Goal: Task Accomplishment & Management: Complete application form

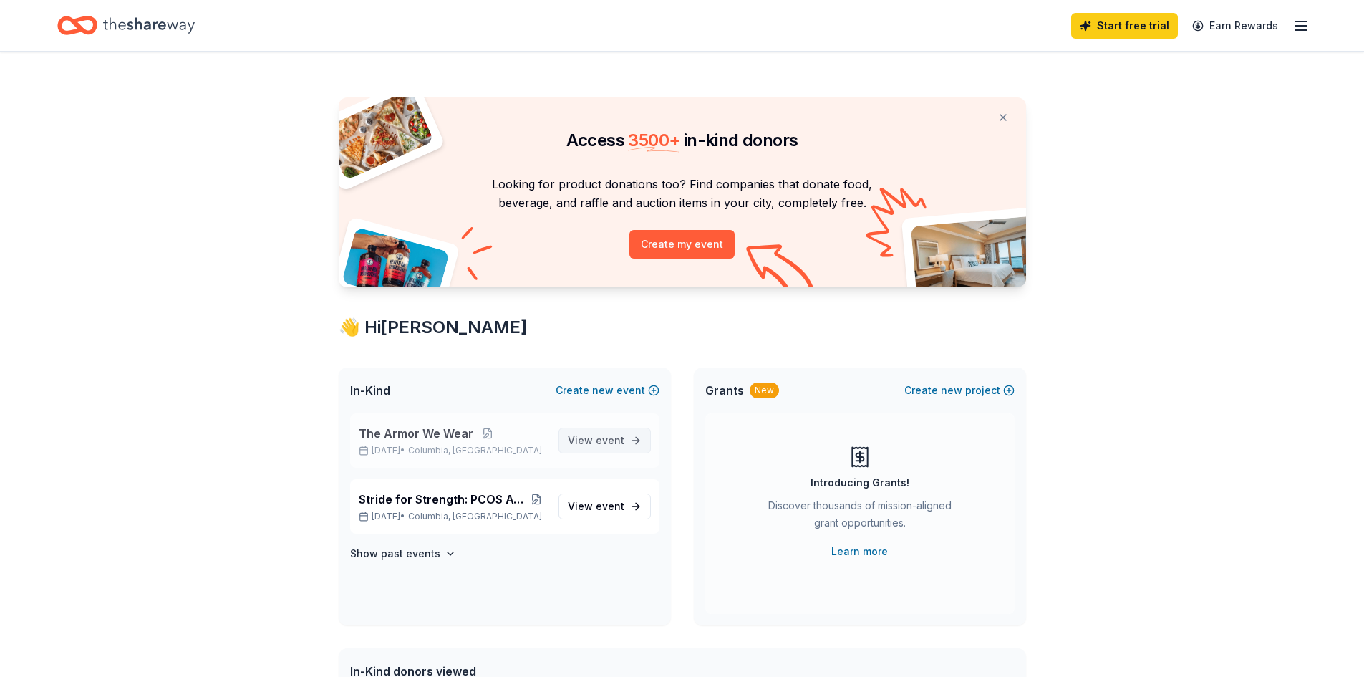
click at [597, 428] on link "View event" at bounding box center [605, 441] width 92 height 26
click at [592, 441] on span "View event" at bounding box center [596, 440] width 57 height 17
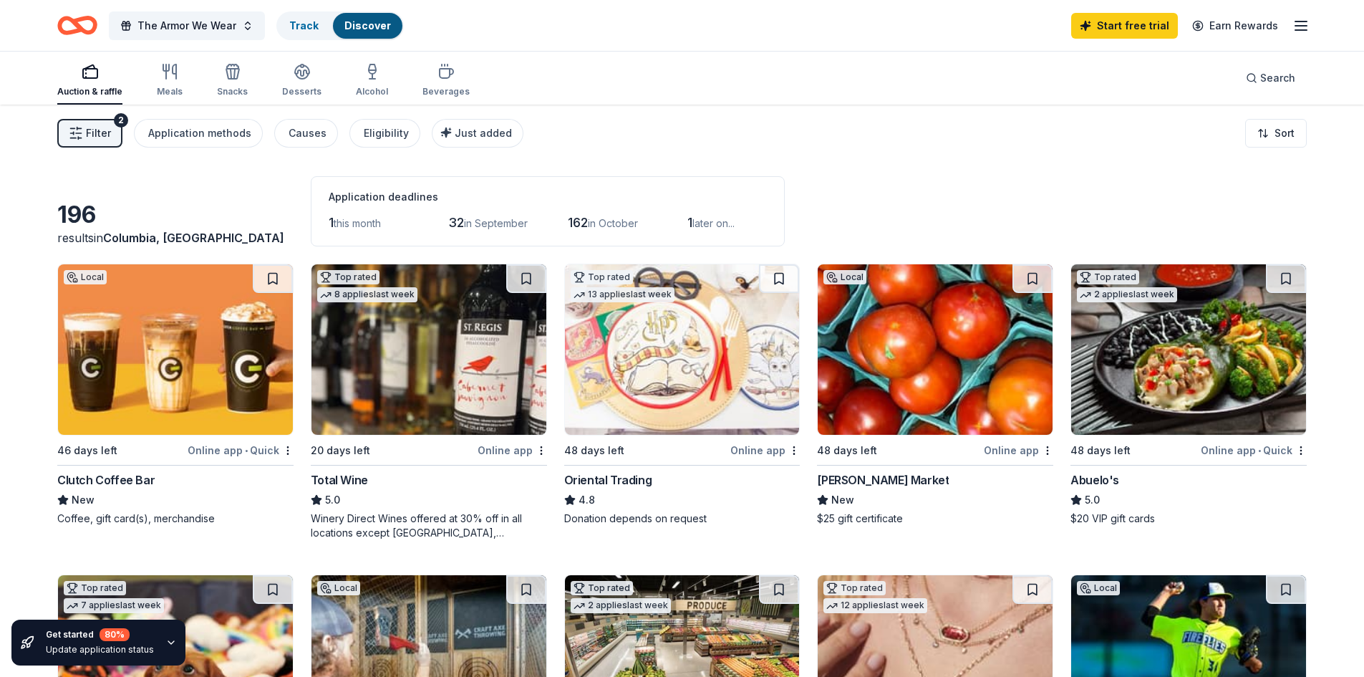
click at [104, 82] on div "Auction & raffle" at bounding box center [89, 80] width 65 height 34
click at [115, 123] on div "2" at bounding box center [121, 120] width 14 height 14
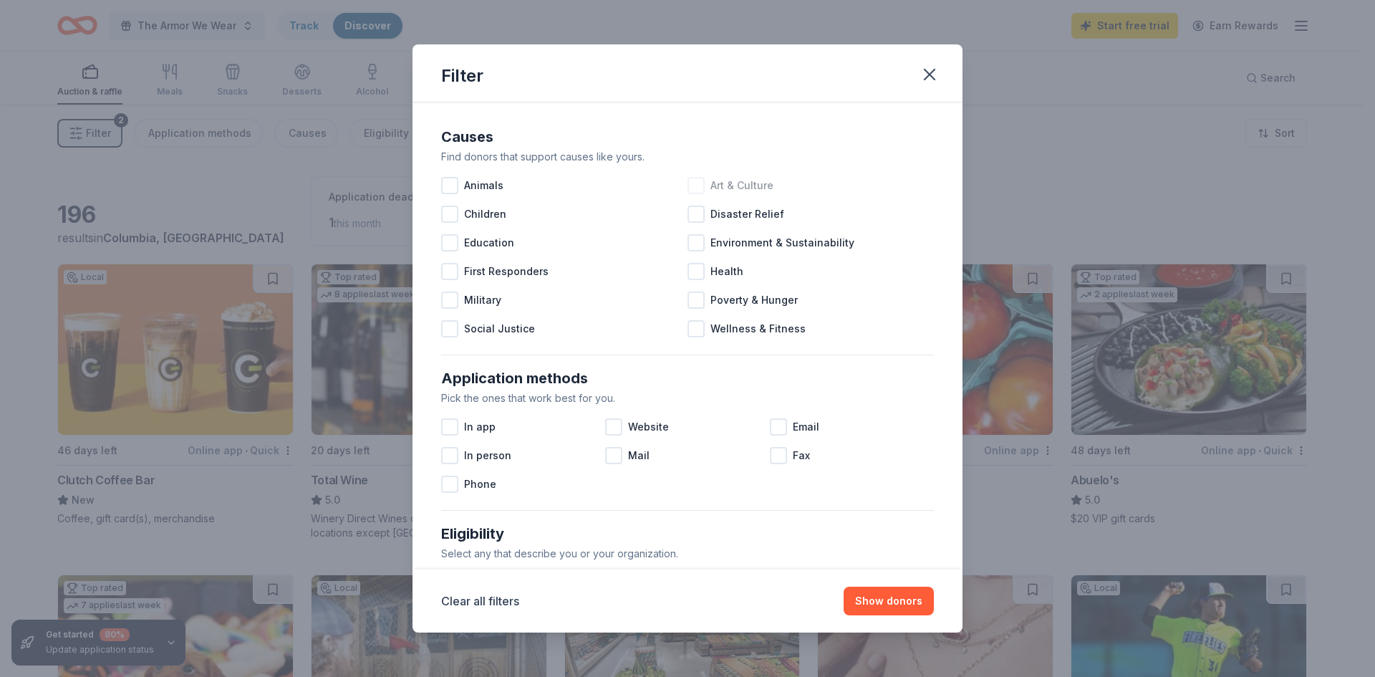
click at [693, 183] on div at bounding box center [696, 185] width 17 height 17
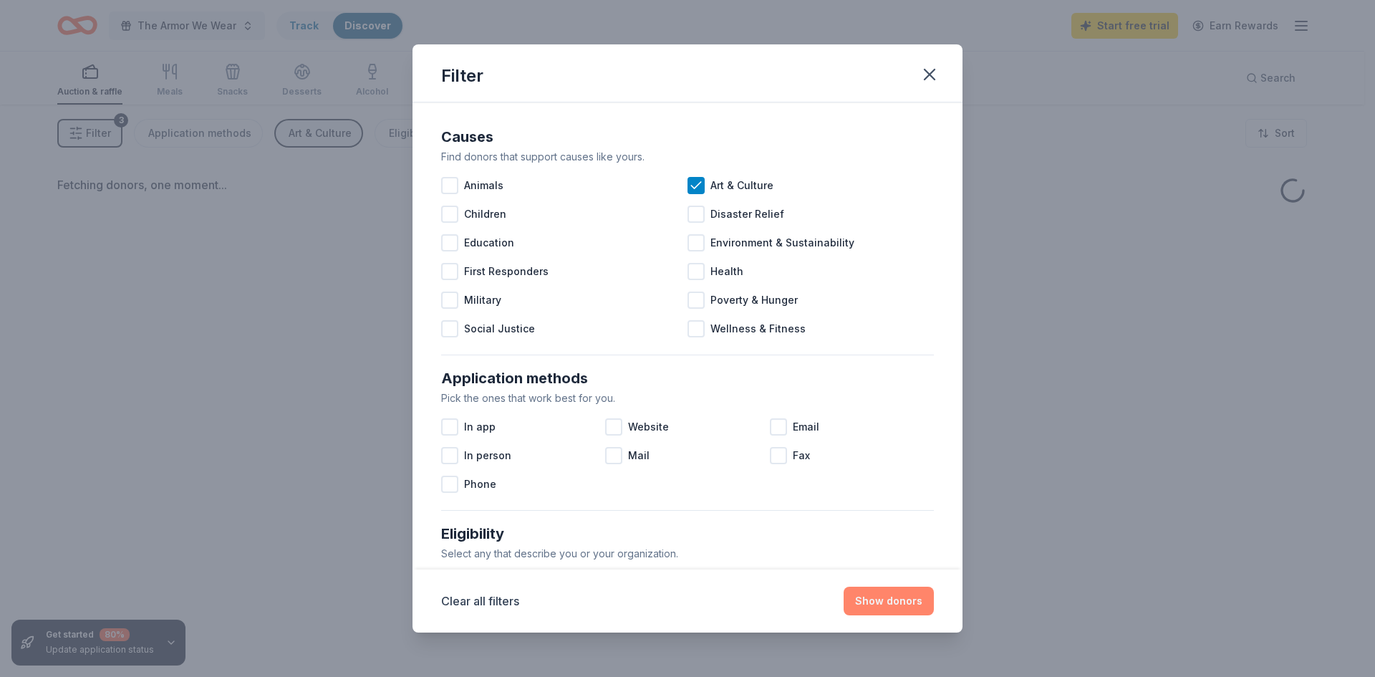
click at [900, 603] on button "Show donors" at bounding box center [889, 601] width 90 height 29
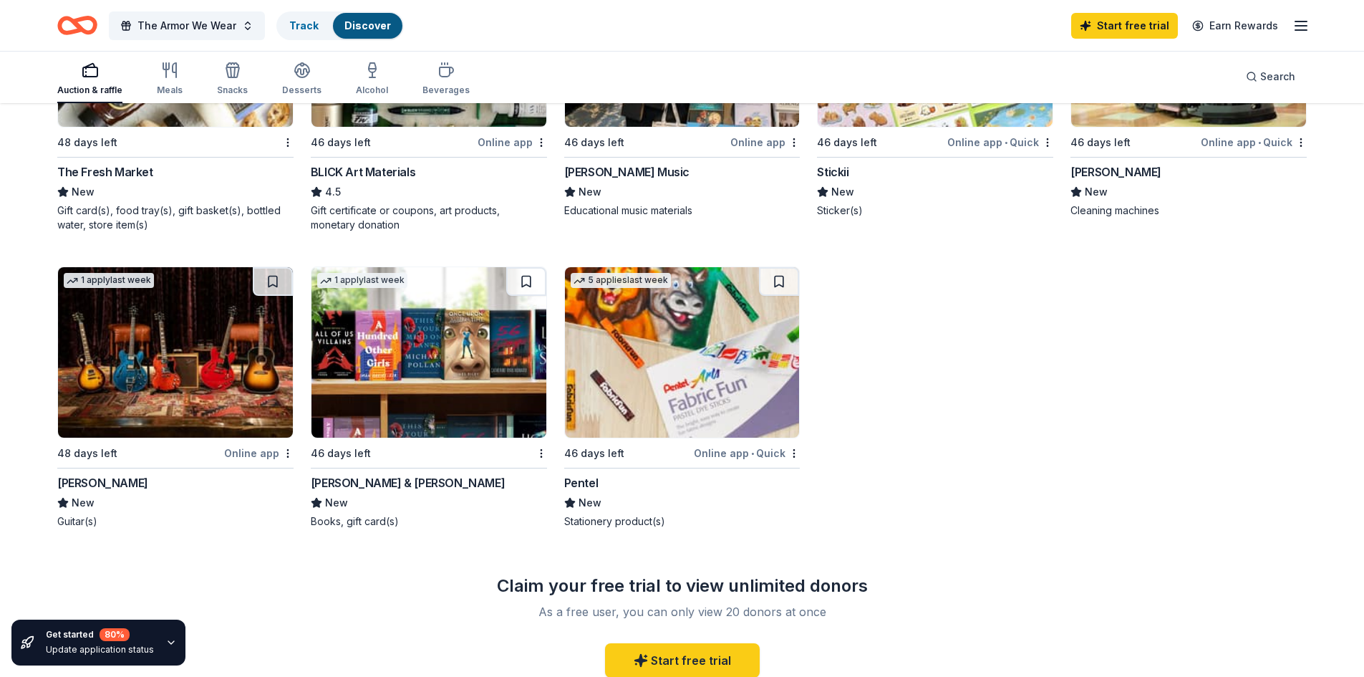
scroll to position [358, 0]
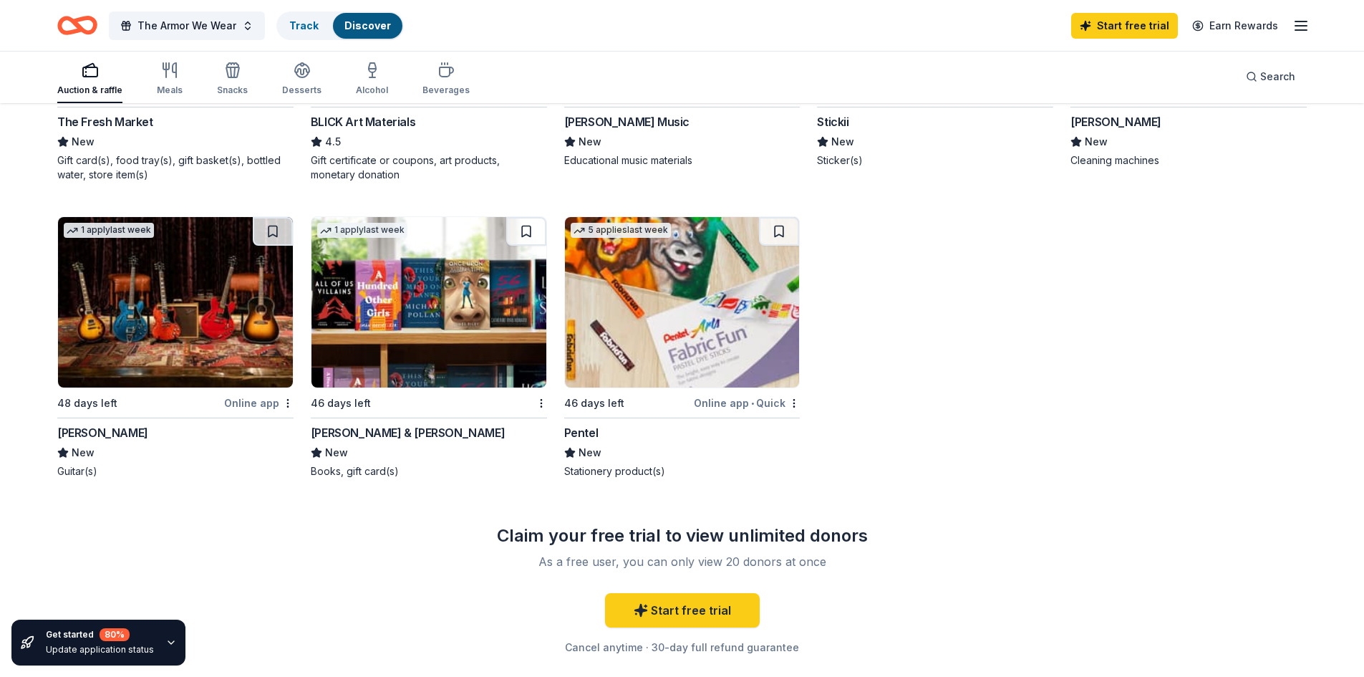
click at [405, 351] on img at bounding box center [429, 302] width 235 height 170
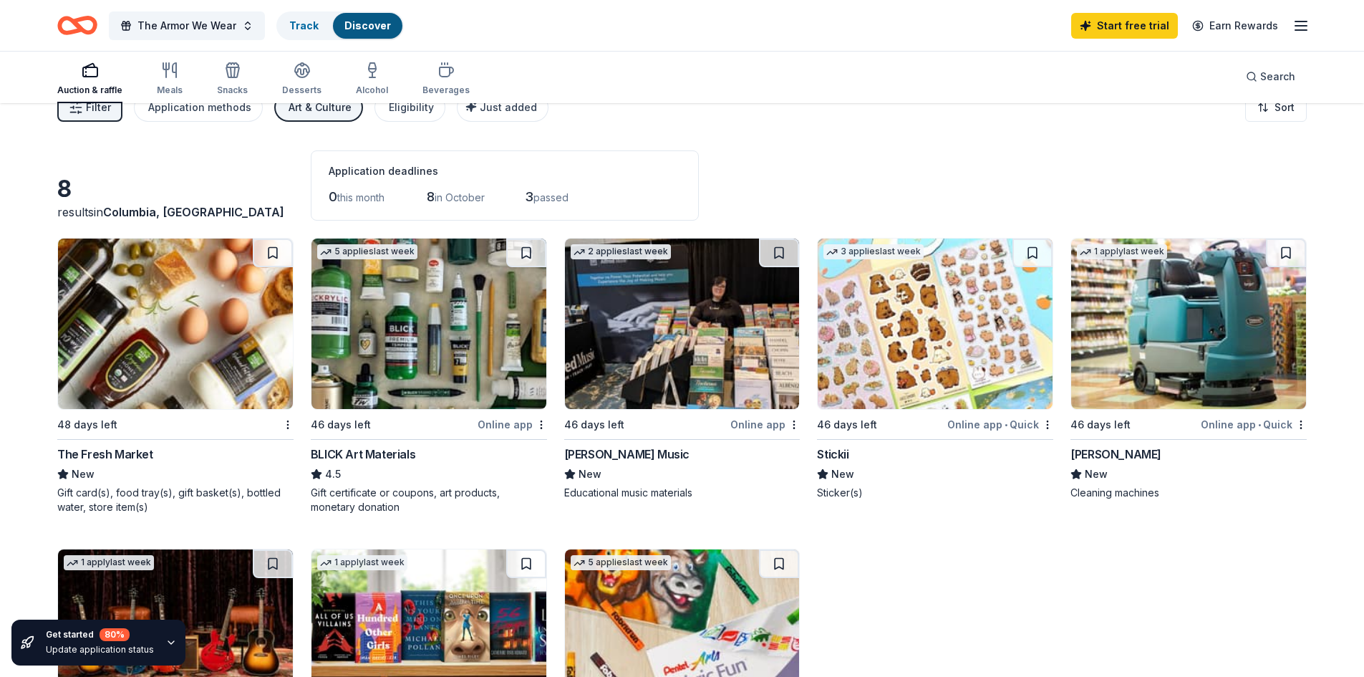
scroll to position [0, 0]
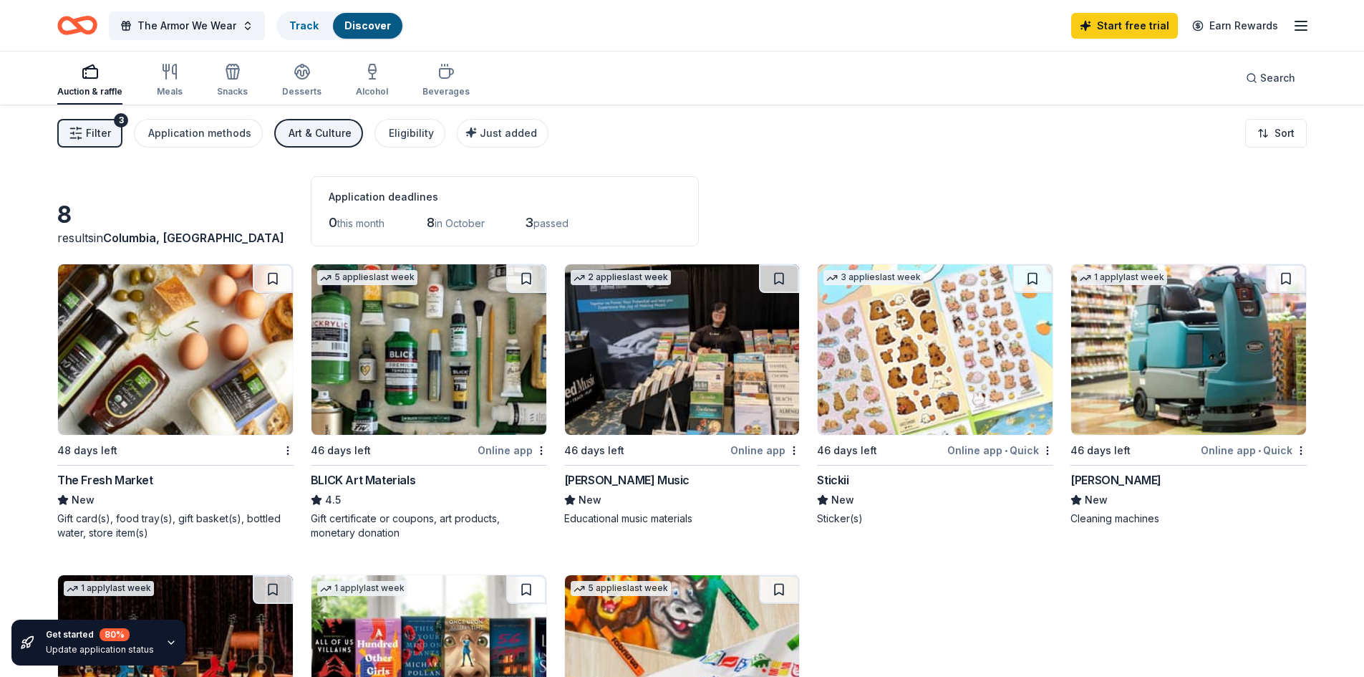
click at [180, 349] on img at bounding box center [175, 349] width 235 height 170
click at [1309, 27] on icon "button" at bounding box center [1301, 25] width 17 height 17
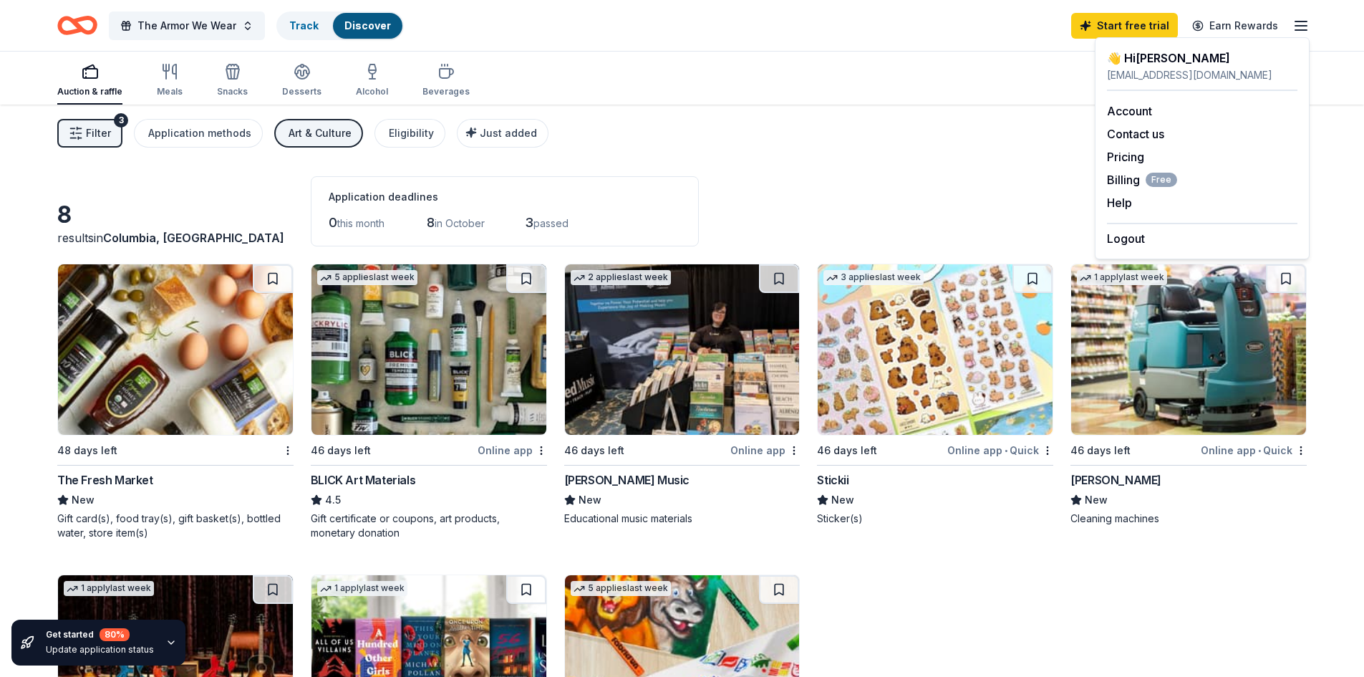
click at [1171, 73] on div "[EMAIL_ADDRESS][DOMAIN_NAME]" at bounding box center [1202, 75] width 191 height 17
click at [392, 132] on div "Eligibility" at bounding box center [411, 133] width 45 height 17
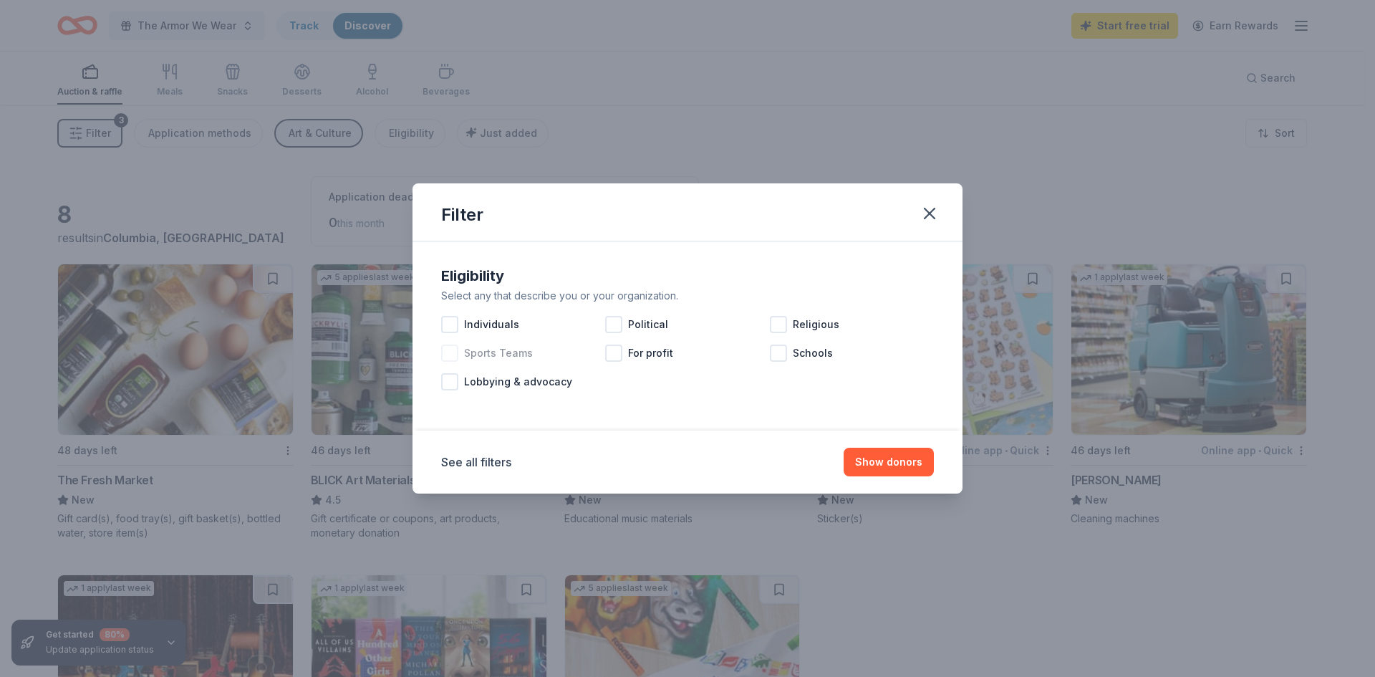
click at [452, 352] on div at bounding box center [449, 353] width 17 height 17
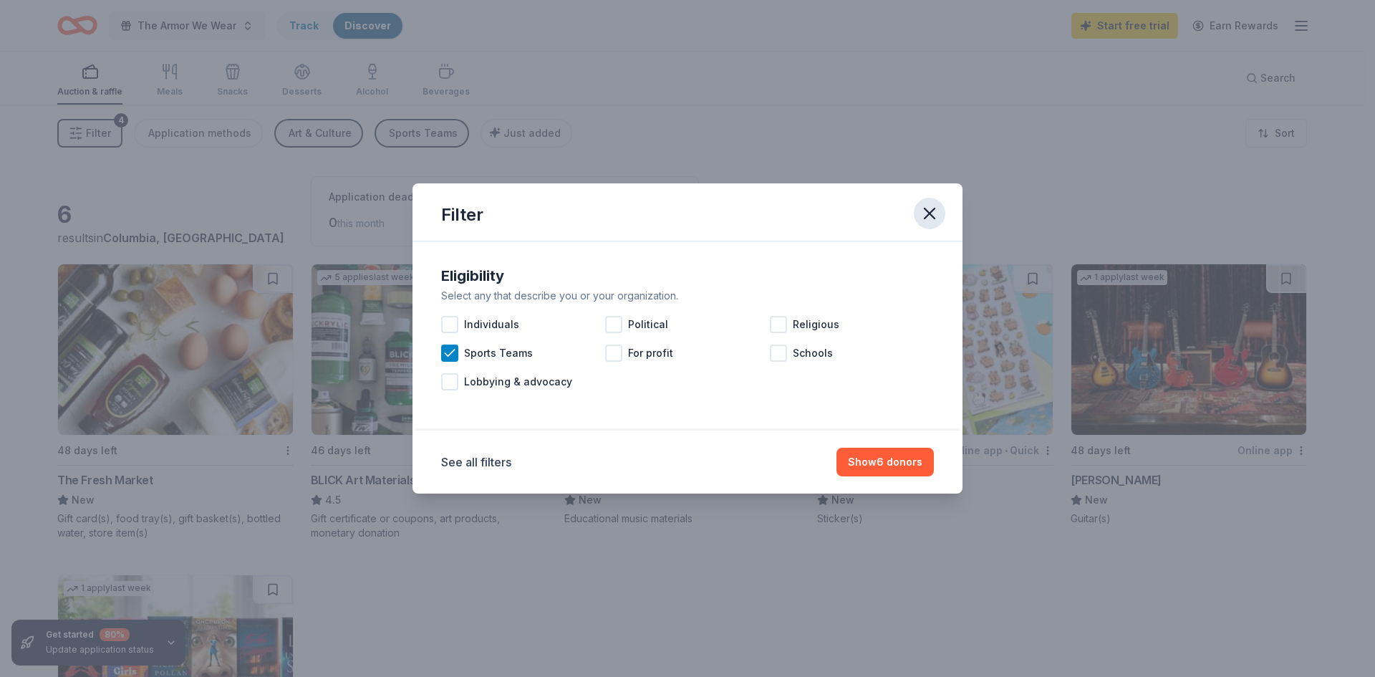
click at [928, 216] on icon "button" at bounding box center [930, 213] width 10 height 10
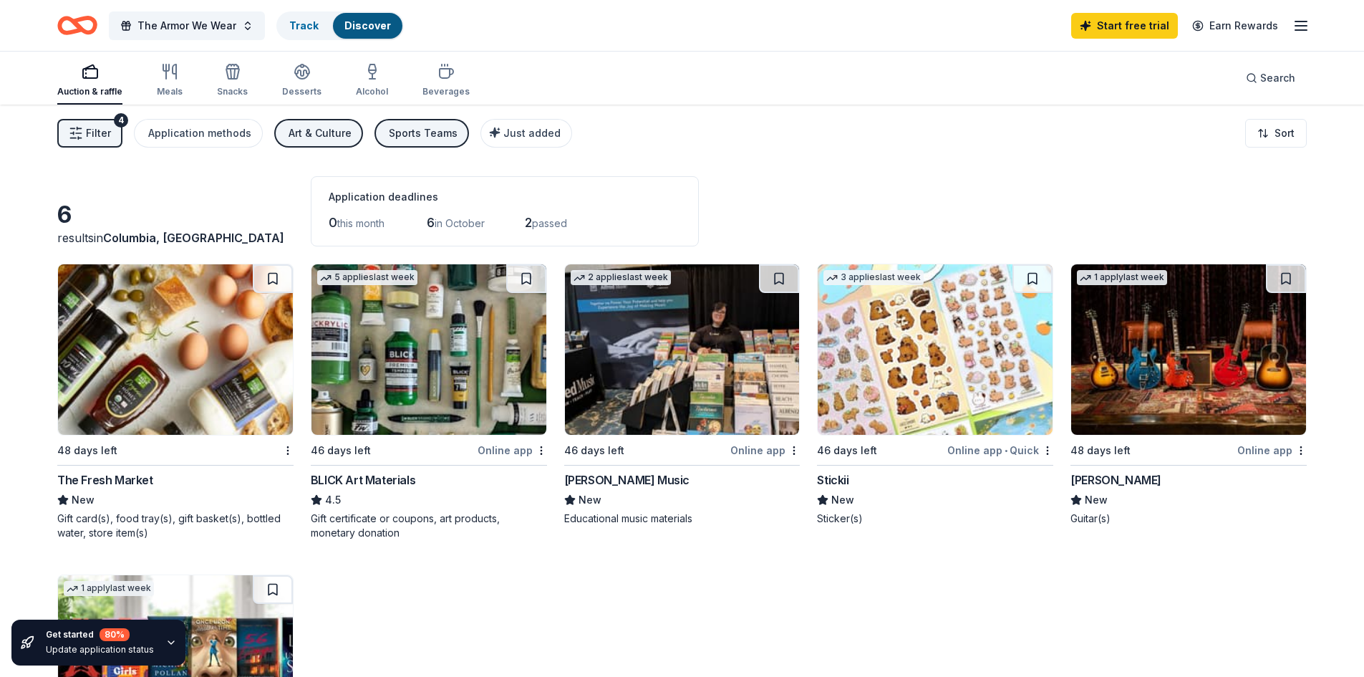
click at [132, 298] on img at bounding box center [175, 349] width 235 height 170
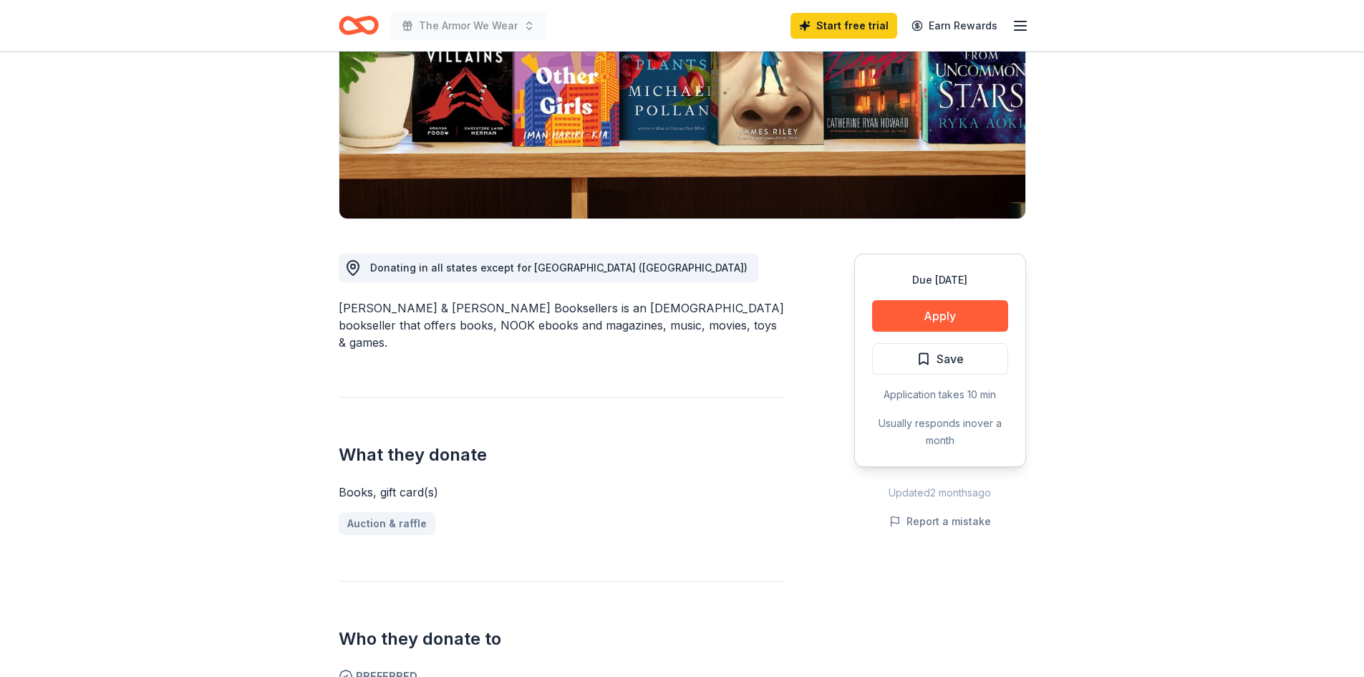
scroll to position [215, 0]
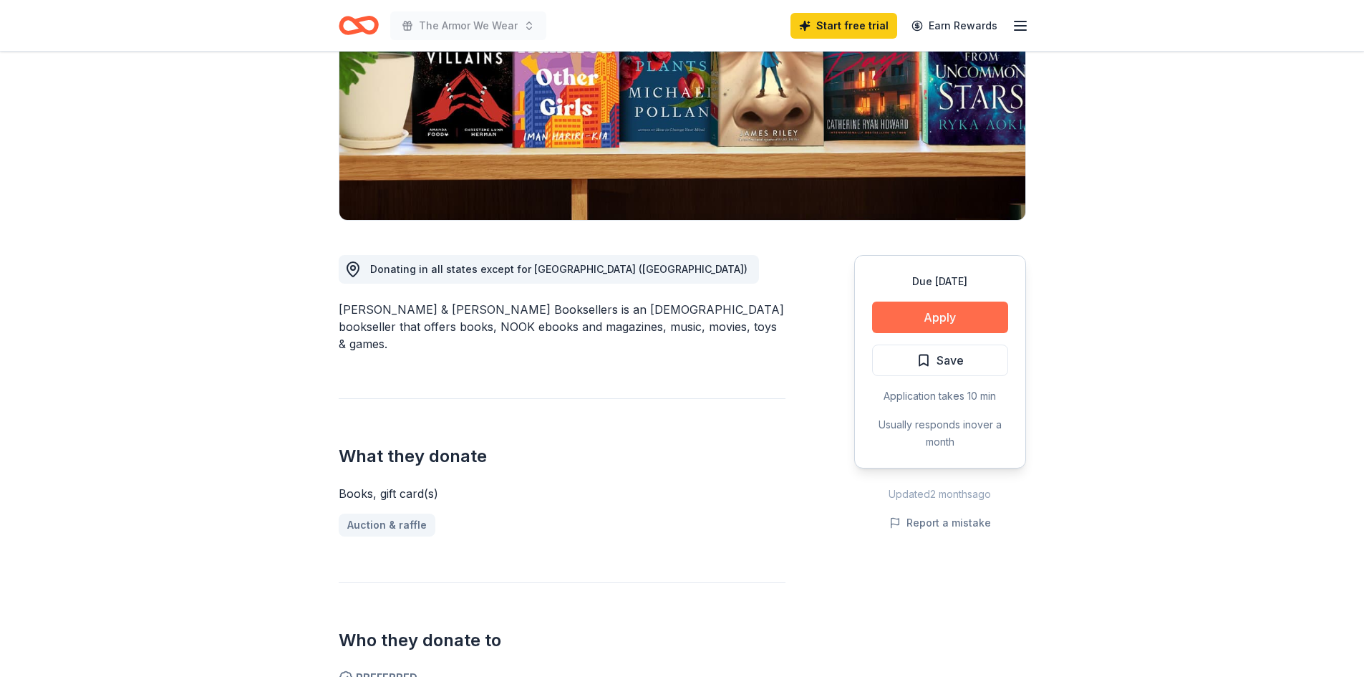
click at [933, 322] on button "Apply" at bounding box center [940, 318] width 136 height 32
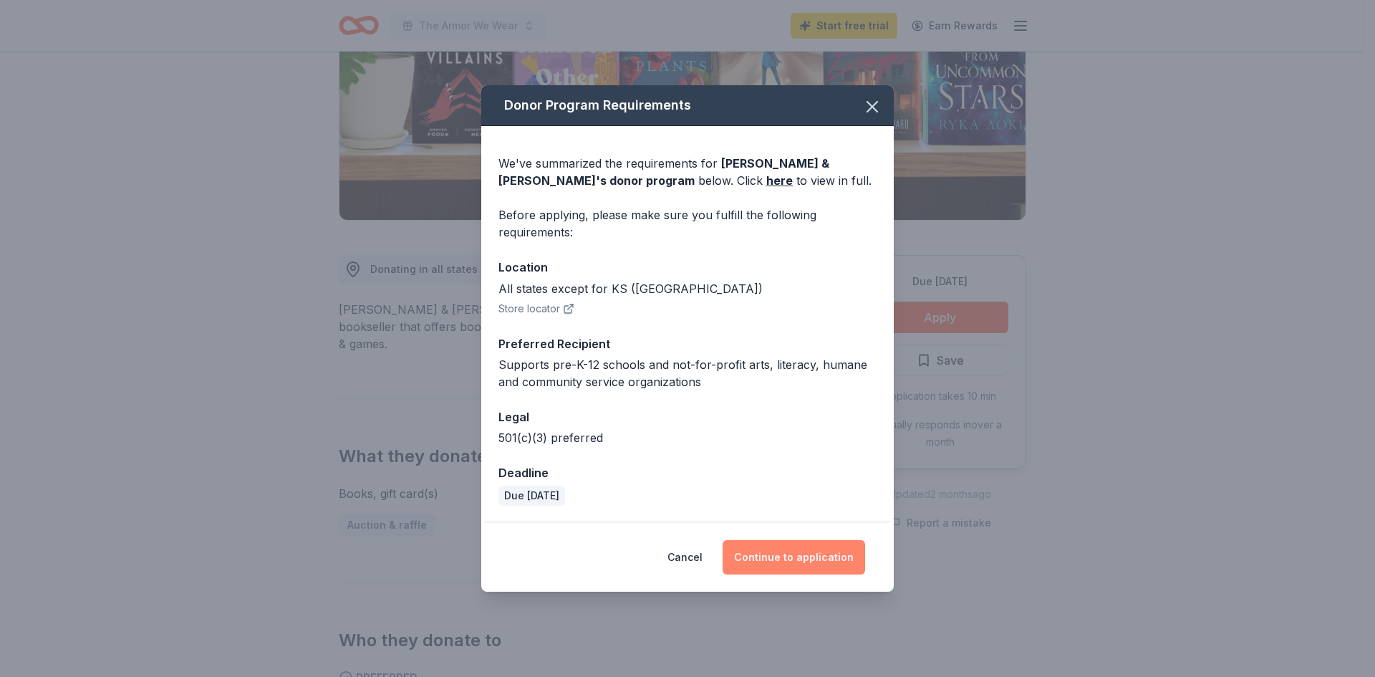
click at [781, 561] on button "Continue to application" at bounding box center [794, 557] width 143 height 34
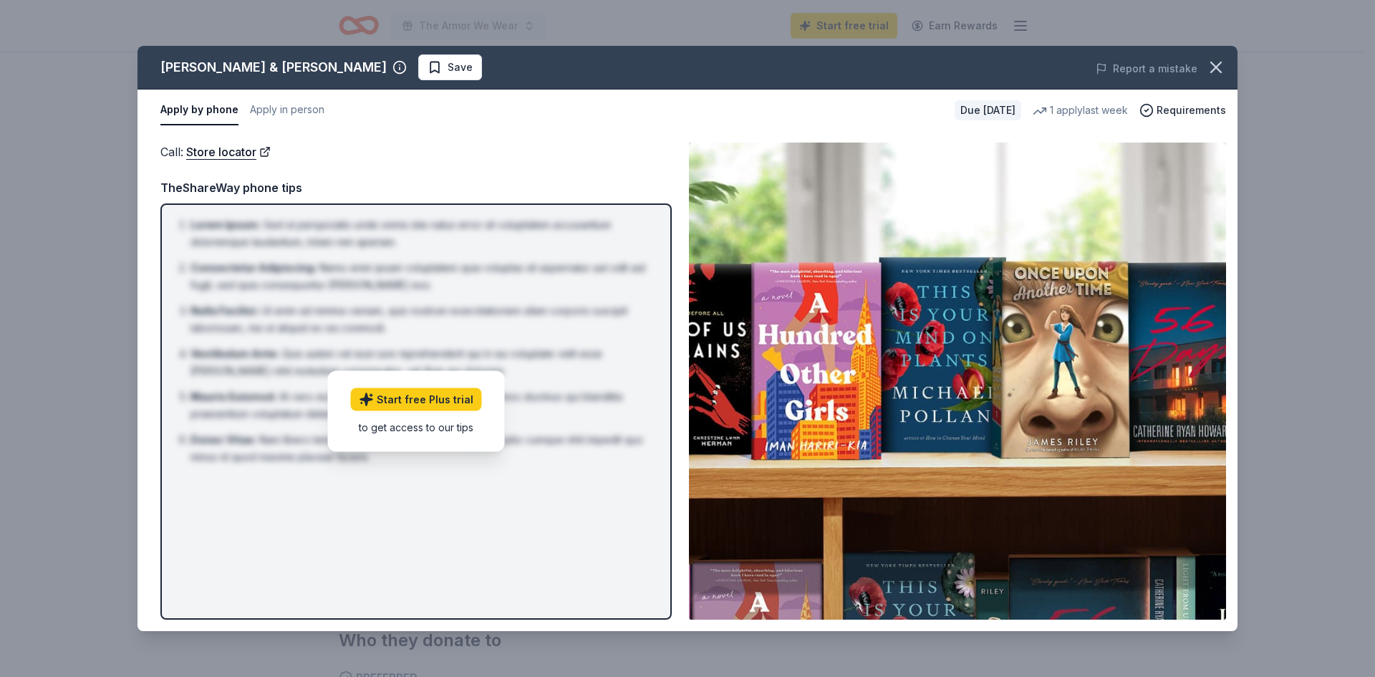
click at [1258, 126] on div "Barnes & Noble Save Report a mistake Apply by phone Apply in person Due in 46 d…" at bounding box center [687, 338] width 1375 height 677
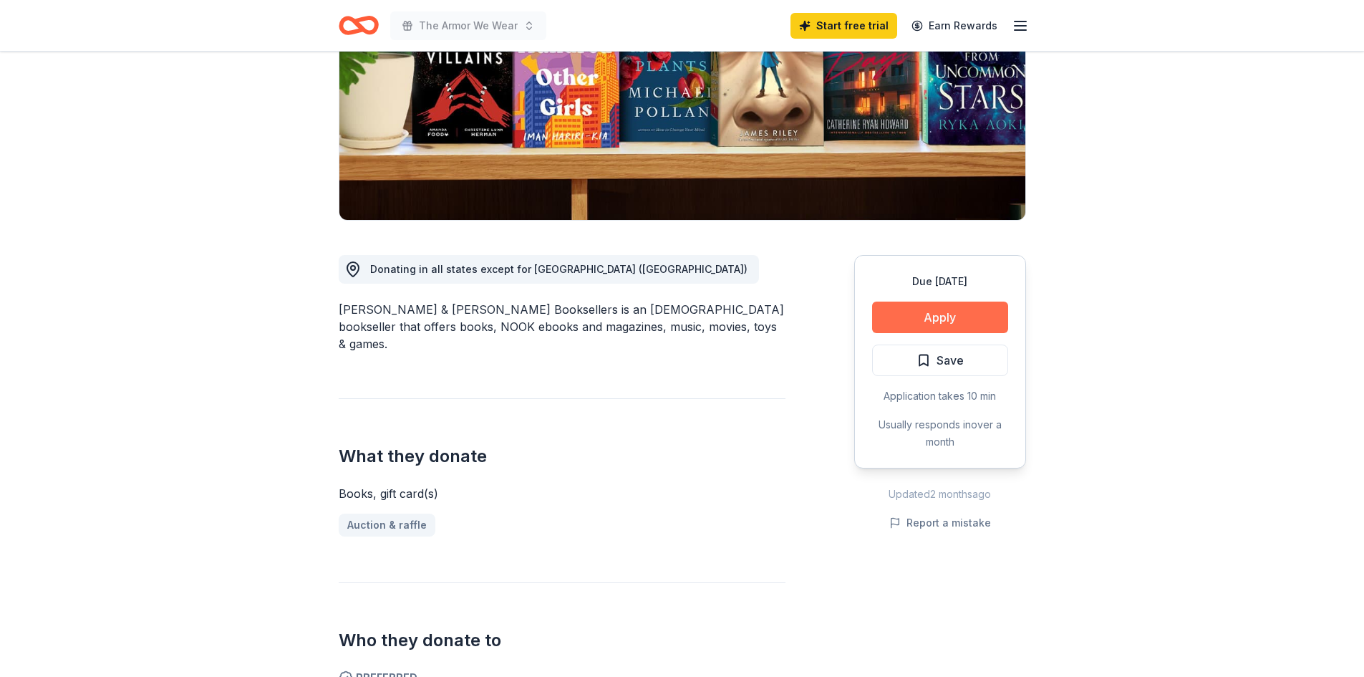
click at [959, 322] on button "Apply" at bounding box center [940, 318] width 136 height 32
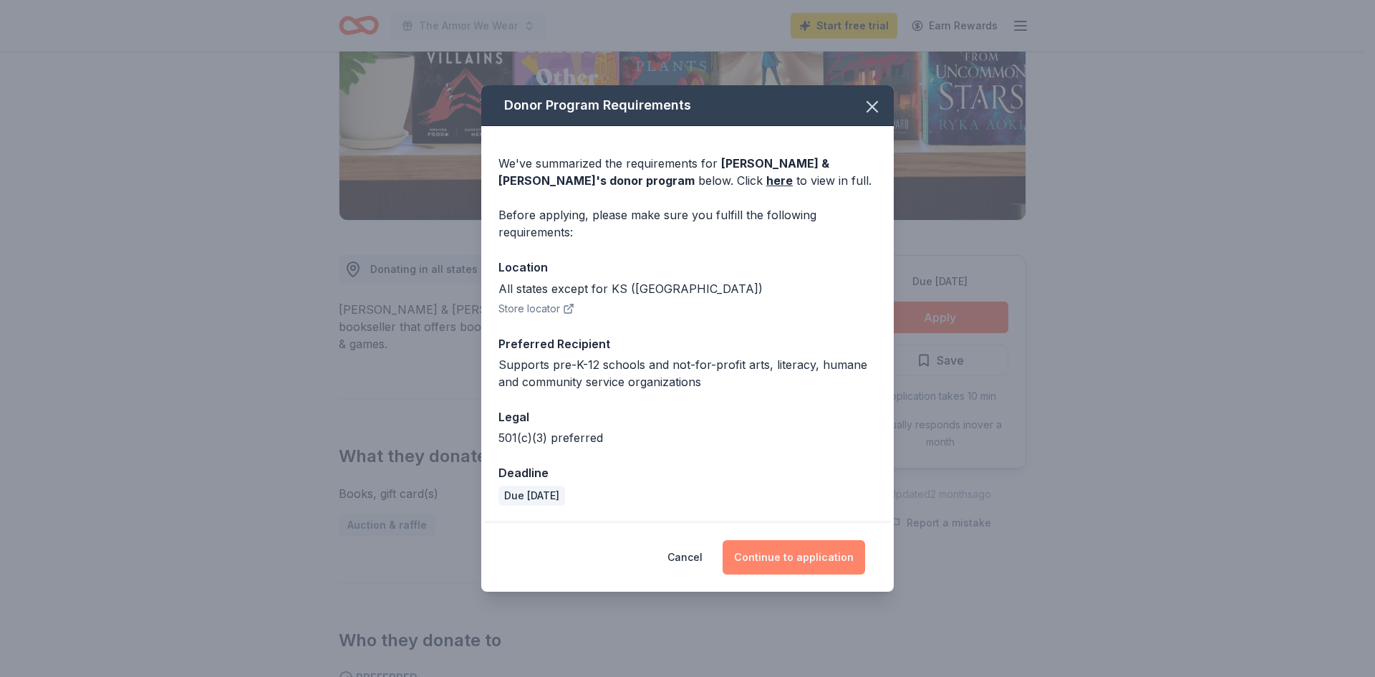
click at [816, 562] on button "Continue to application" at bounding box center [794, 557] width 143 height 34
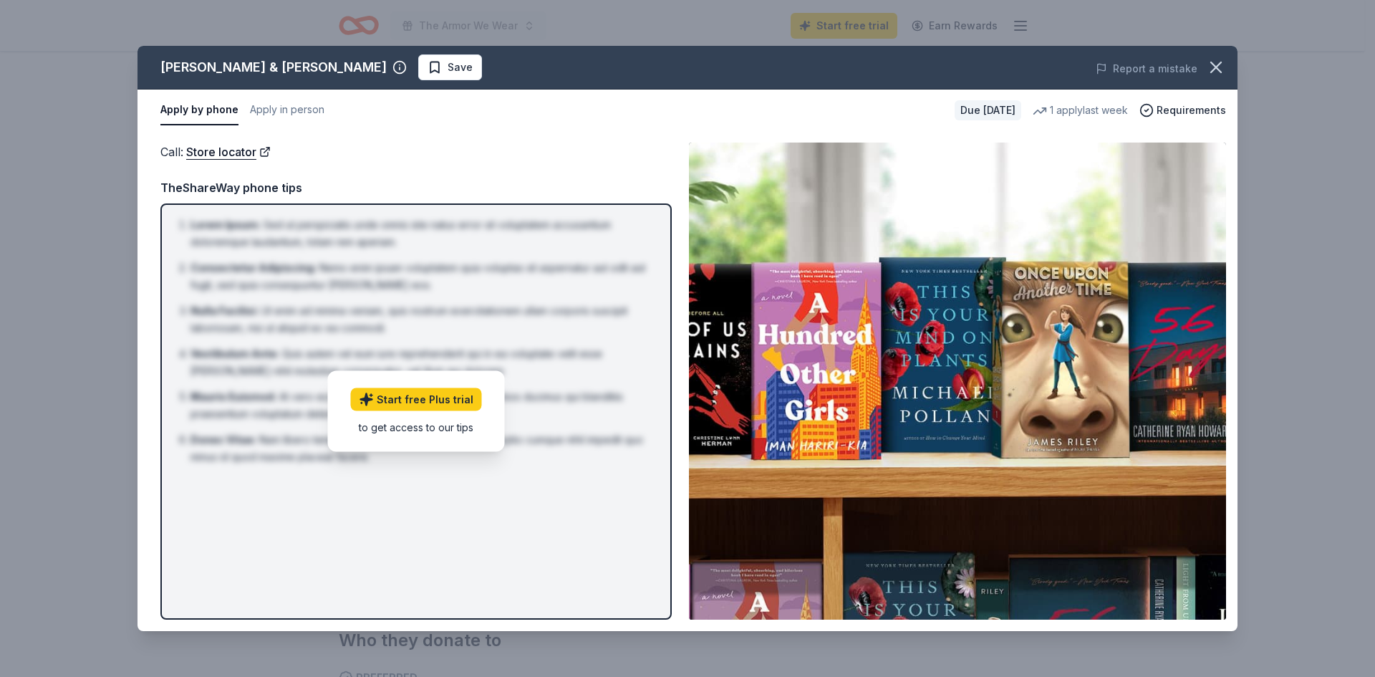
click at [590, 414] on li "Mauris Euismod : At vero eos et accusamus et iusto odio dignissimos ducimus qui…" at bounding box center [421, 405] width 460 height 34
click at [1193, 111] on span "Requirements" at bounding box center [1191, 110] width 69 height 17
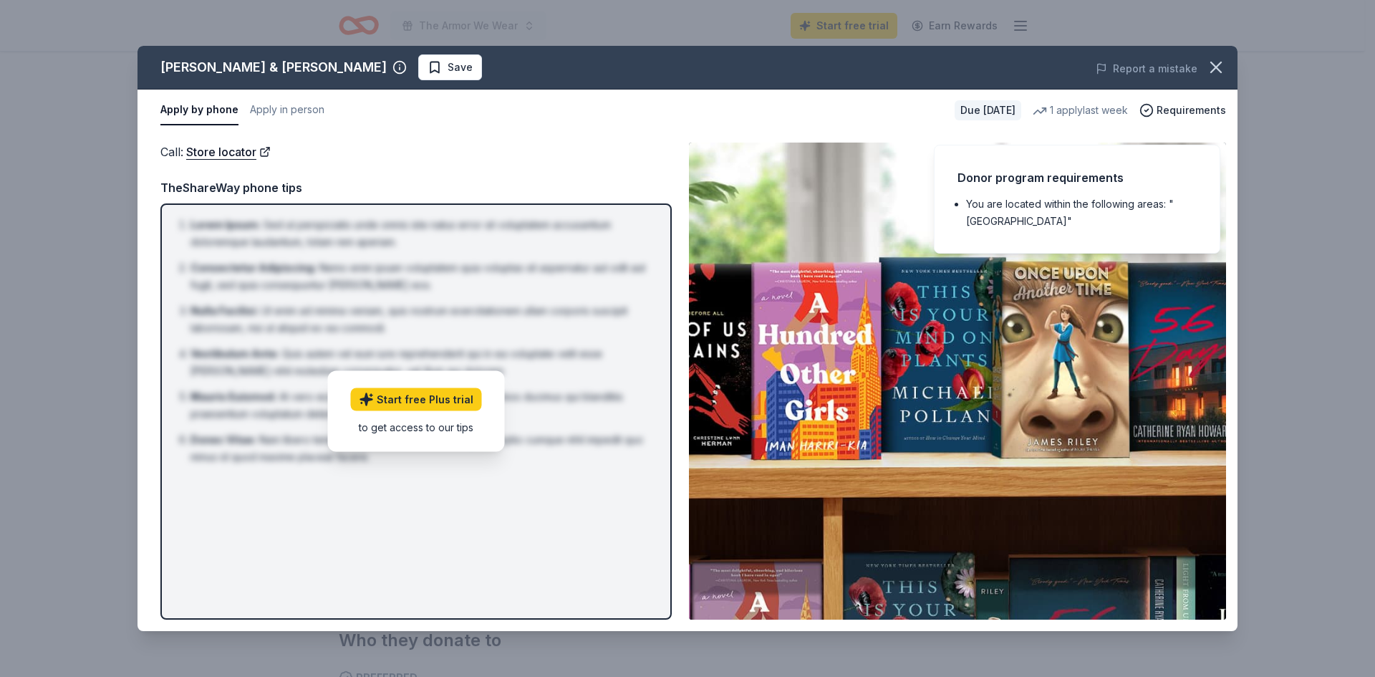
click at [1023, 196] on li "You are located within the following areas: "USA"" at bounding box center [1081, 213] width 231 height 34
click at [1223, 62] on icon "button" at bounding box center [1216, 67] width 20 height 20
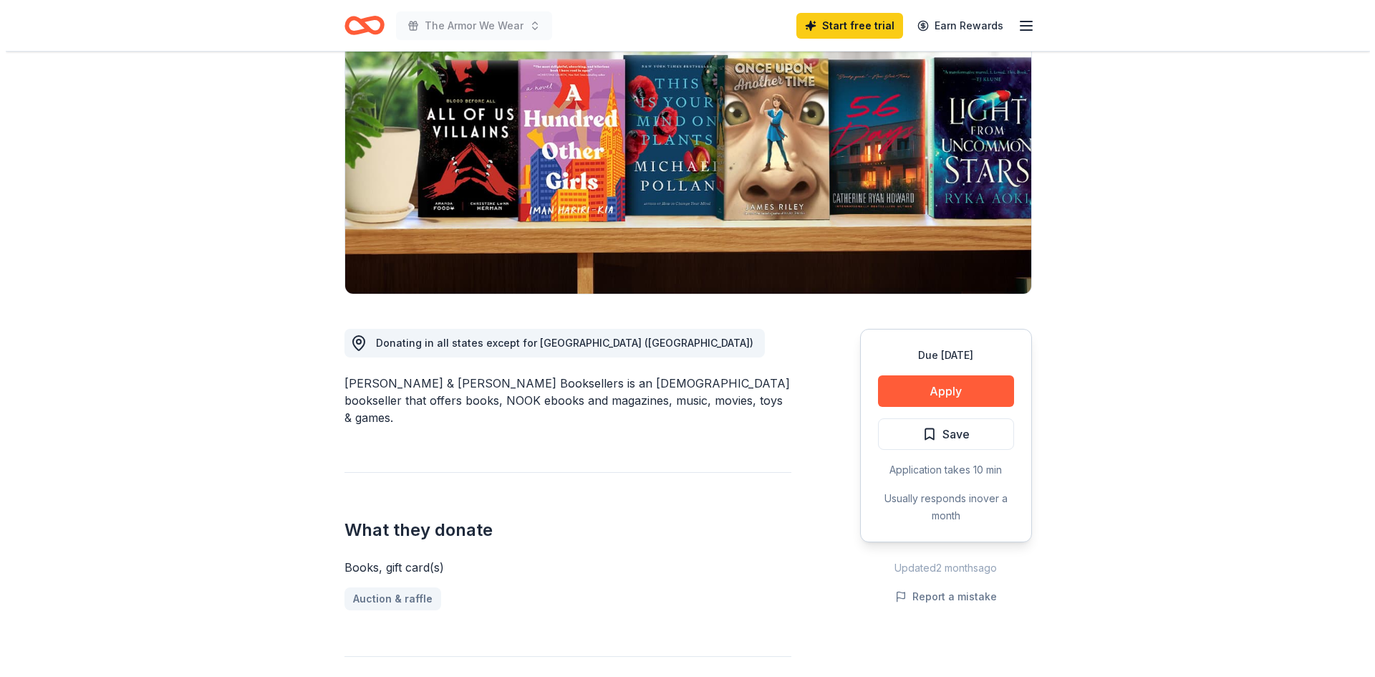
scroll to position [286, 0]
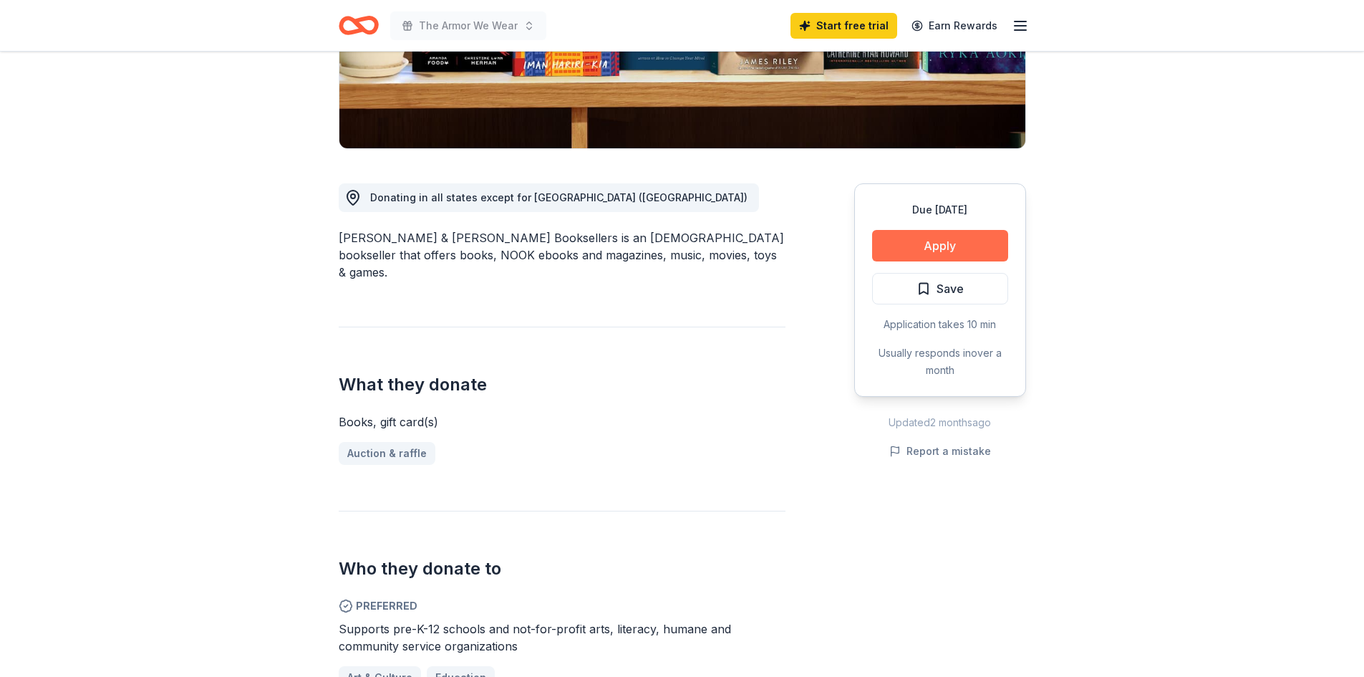
click at [955, 251] on button "Apply" at bounding box center [940, 246] width 136 height 32
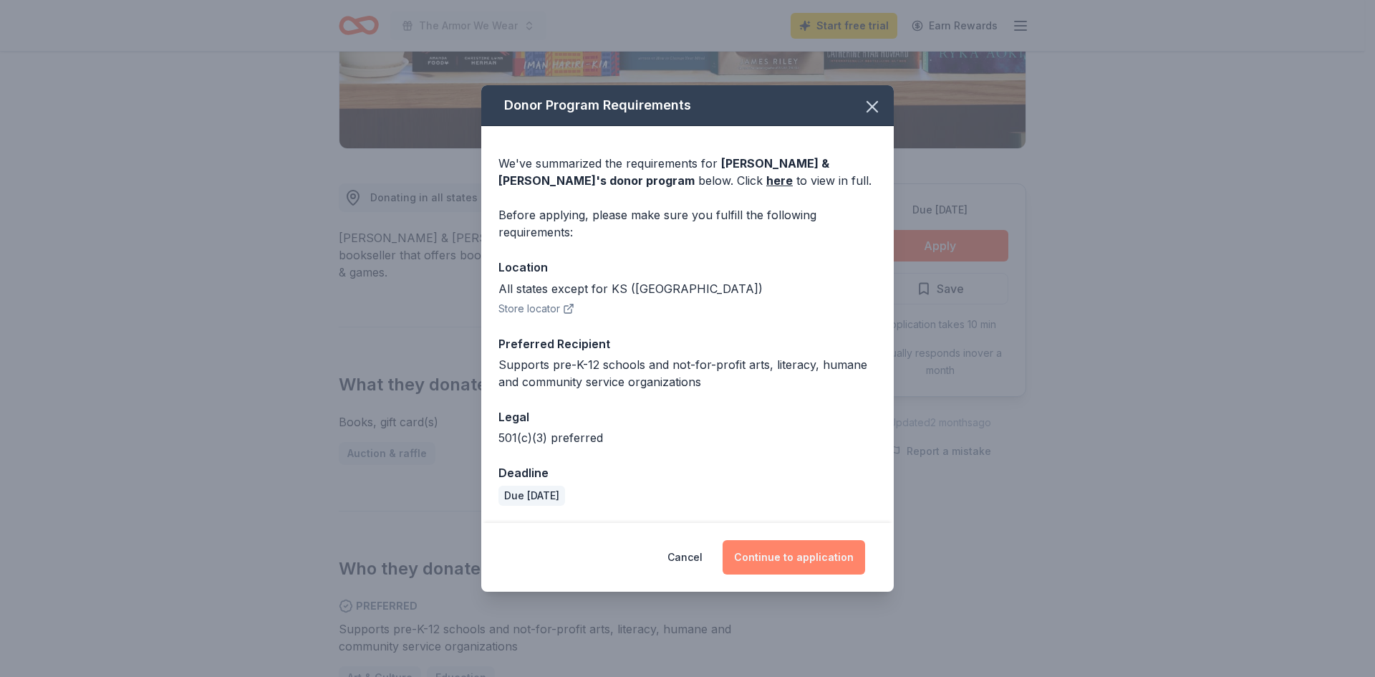
click at [796, 554] on button "Continue to application" at bounding box center [794, 557] width 143 height 34
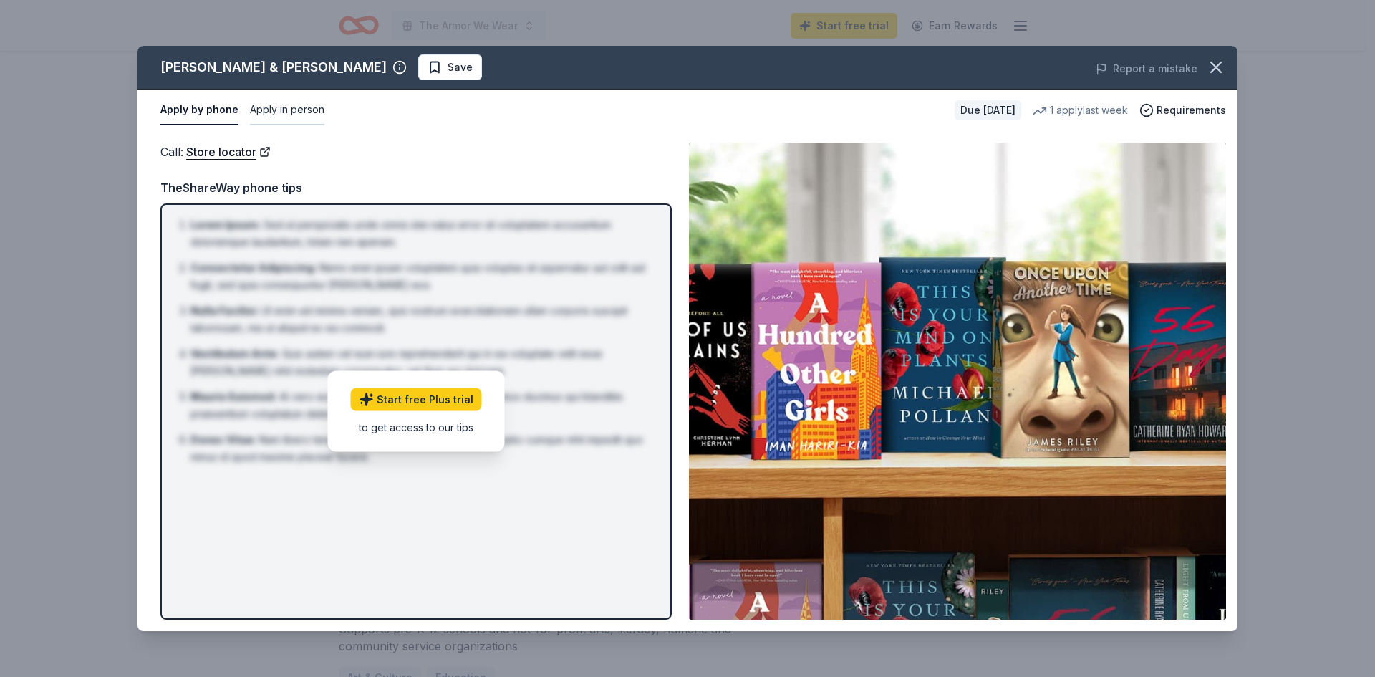
click at [314, 110] on button "Apply in person" at bounding box center [287, 110] width 74 height 30
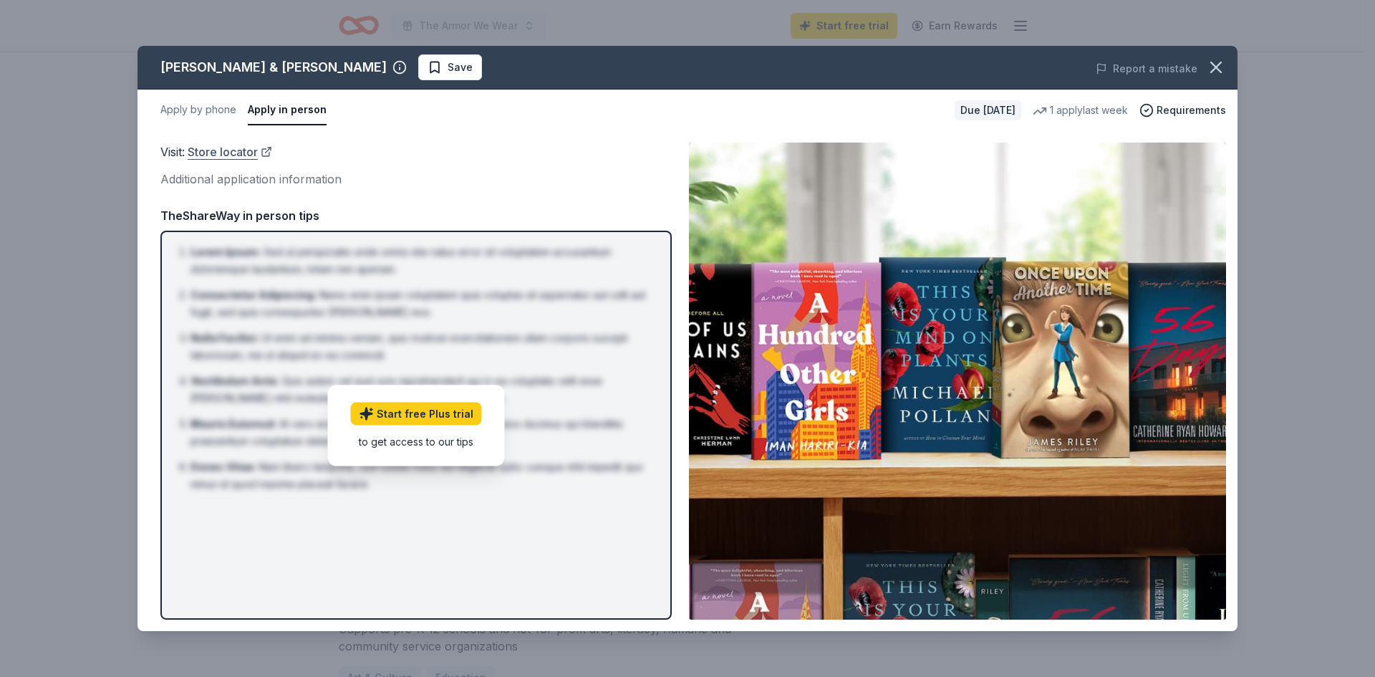
click at [242, 150] on link "Store locator" at bounding box center [230, 152] width 85 height 19
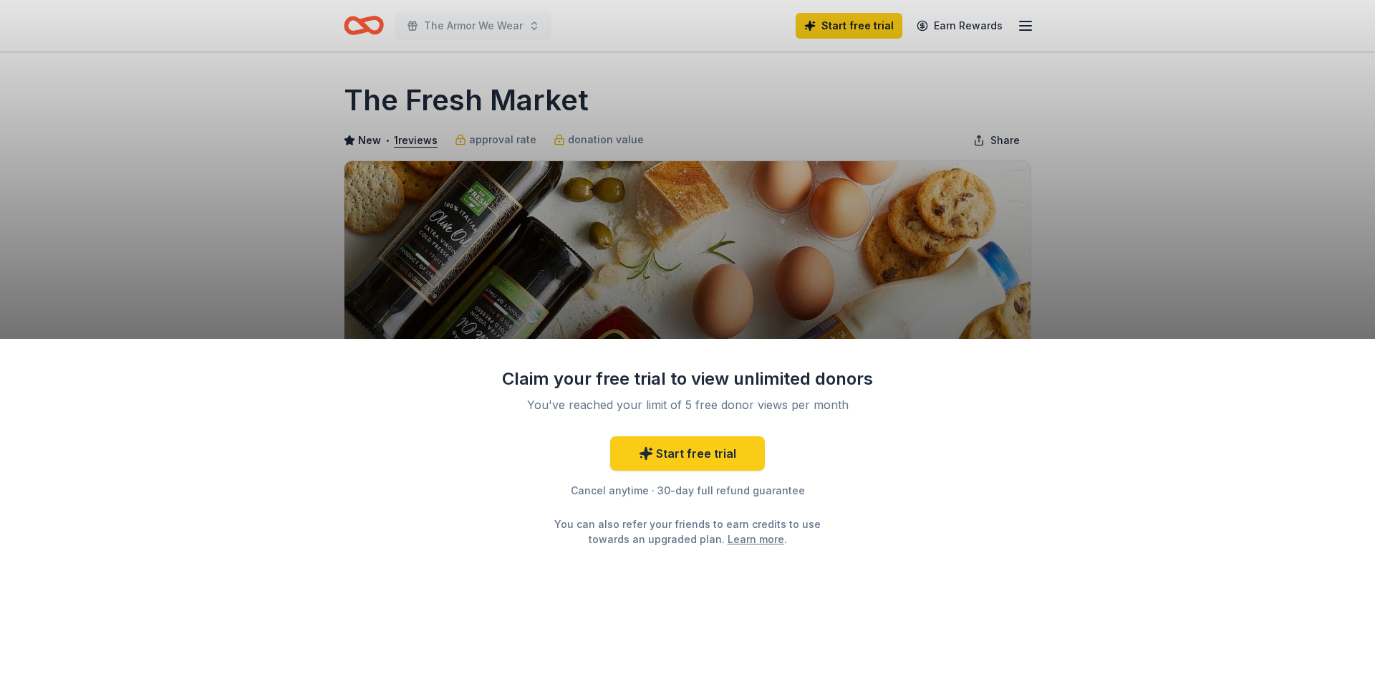
click at [1127, 173] on div "Claim your free trial to view unlimited donors You've reached your limit of 5 f…" at bounding box center [687, 338] width 1375 height 677
